Goal: Transaction & Acquisition: Purchase product/service

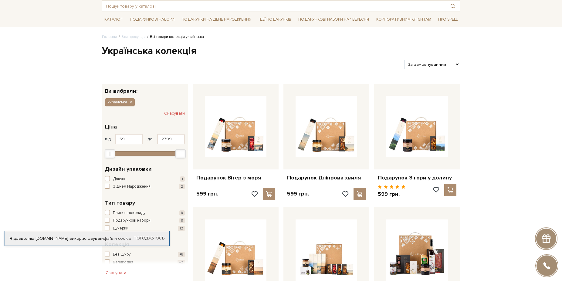
scroll to position [62, 0]
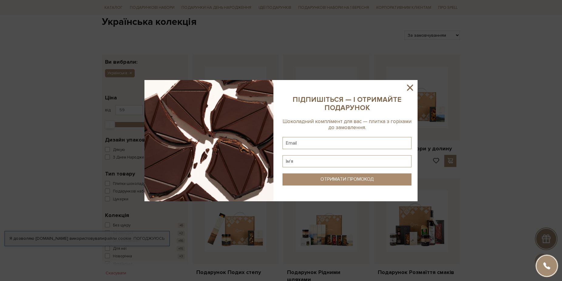
click at [410, 89] on icon at bounding box center [410, 88] width 6 height 6
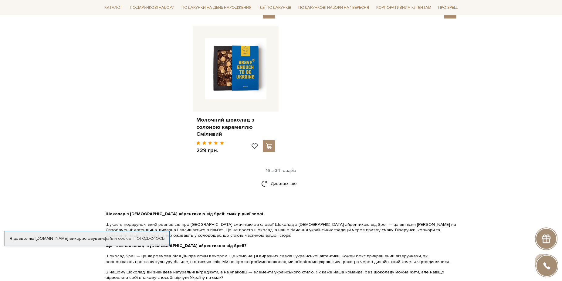
scroll to position [743, 0]
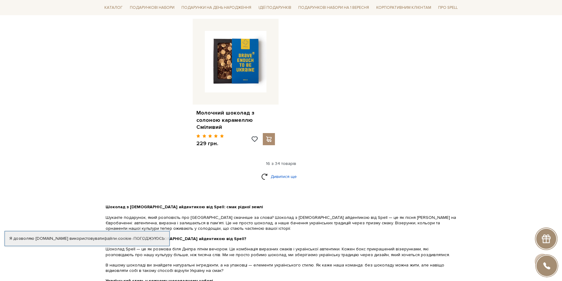
click at [278, 172] on link "Дивитися ще" at bounding box center [280, 177] width 39 height 11
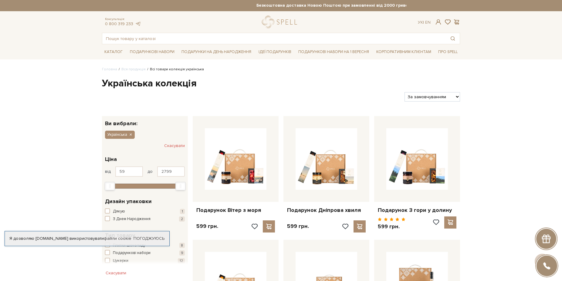
scroll to position [0, 0]
click at [286, 22] on link "logo" at bounding box center [281, 22] width 38 height 12
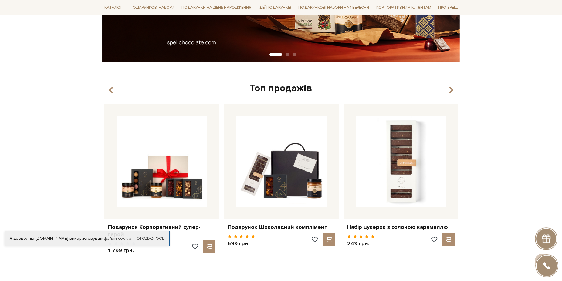
scroll to position [186, 0]
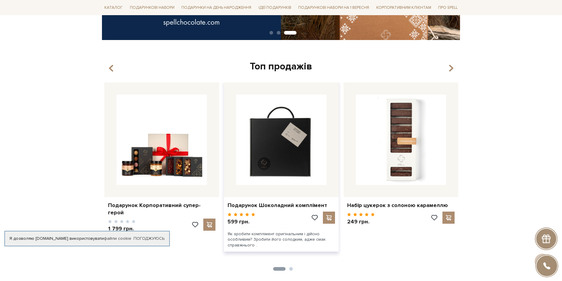
click at [287, 159] on img at bounding box center [281, 140] width 90 height 90
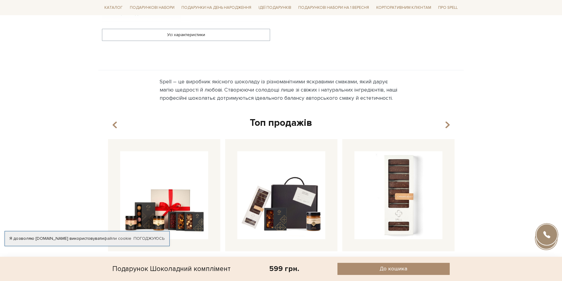
scroll to position [464, 0]
